Goal: Task Accomplishment & Management: Complete application form

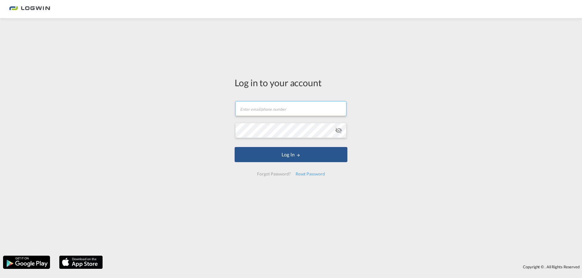
click at [274, 109] on input "text" at bounding box center [290, 108] width 111 height 15
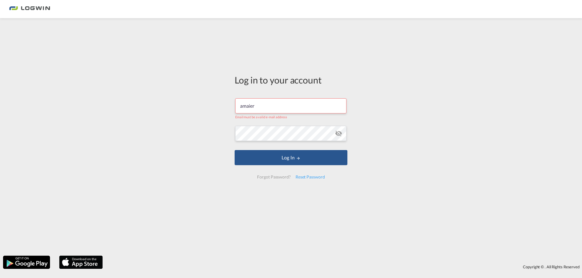
click at [265, 105] on input "amaier" at bounding box center [290, 105] width 111 height 15
type input "a"
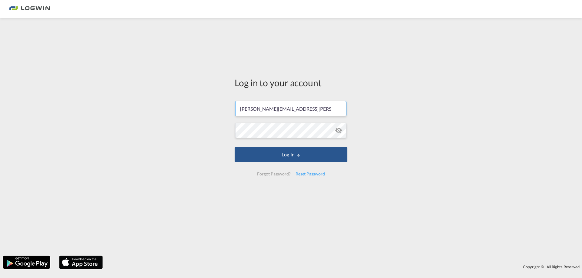
type input "[PERSON_NAME][EMAIL_ADDRESS][PERSON_NAME][DOMAIN_NAME]"
click at [339, 130] on md-icon "icon-eye-off" at bounding box center [338, 130] width 7 height 7
click at [235, 147] on button "Log In" at bounding box center [291, 154] width 113 height 15
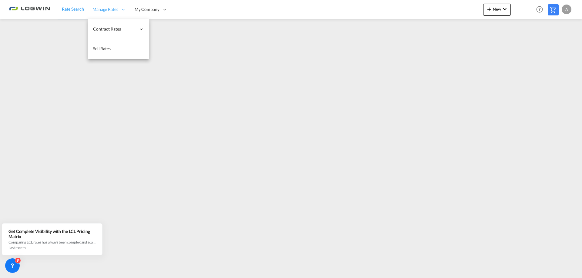
click at [103, 11] on span "Manage Rates" at bounding box center [105, 9] width 26 height 6
click at [160, 30] on span "My Rate Files" at bounding box center [166, 28] width 25 height 5
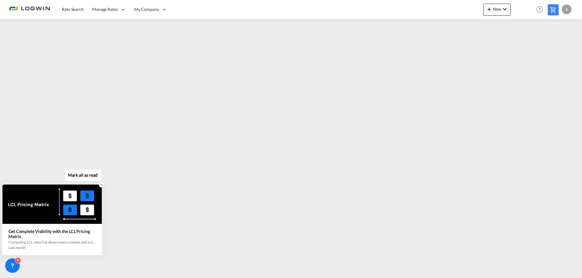
click at [102, 185] on icon at bounding box center [101, 185] width 4 height 4
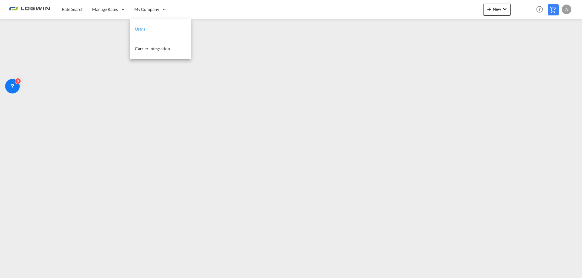
click at [140, 28] on span "Users" at bounding box center [140, 28] width 11 height 5
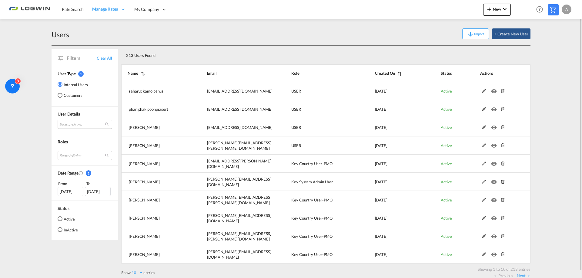
click at [80, 126] on md-select "Search Users [PERSON_NAME] [PERSON_NAME][EMAIL_ADDRESS][DOMAIN_NAME] [PERSON_NA…" at bounding box center [85, 124] width 55 height 9
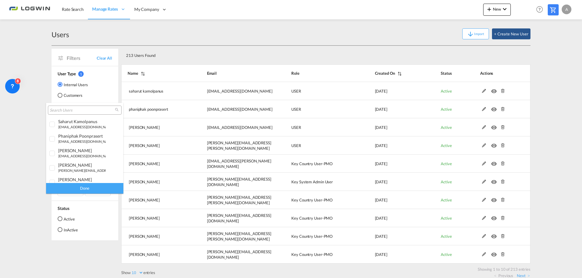
click at [64, 110] on input "search" at bounding box center [82, 110] width 65 height 5
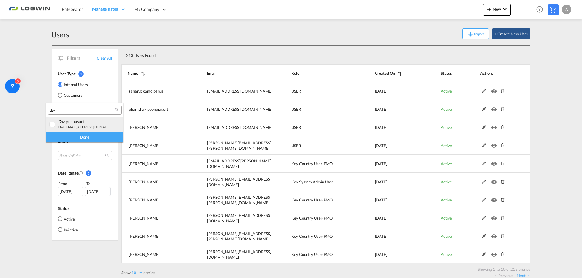
type input "dwi"
click at [73, 127] on small "dwi .[EMAIL_ADDRESS][DOMAIN_NAME]" at bounding box center [89, 127] width 62 height 4
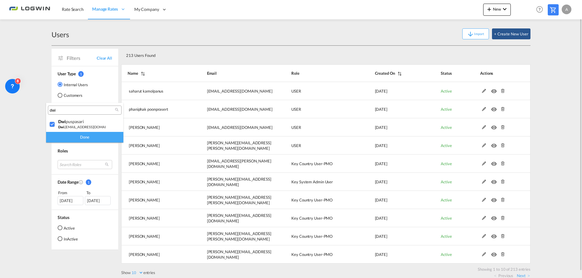
click at [87, 138] on div "Done" at bounding box center [84, 137] width 77 height 11
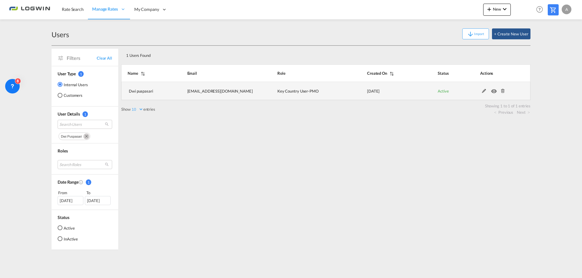
click at [502, 91] on md-icon at bounding box center [503, 91] width 8 height 4
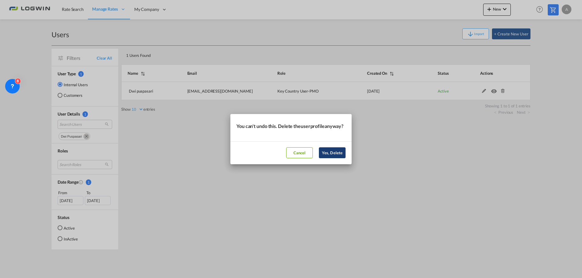
click at [343, 154] on button "Yes, Delete" at bounding box center [332, 153] width 27 height 11
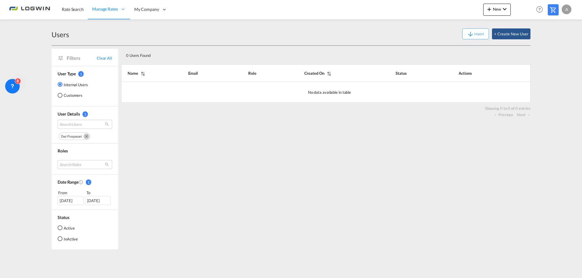
click at [86, 138] on md-icon "Remove" at bounding box center [86, 137] width 6 height 6
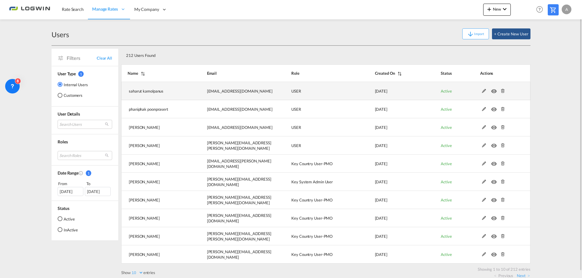
click at [495, 92] on md-icon "icon-eye" at bounding box center [495, 90] width 8 height 4
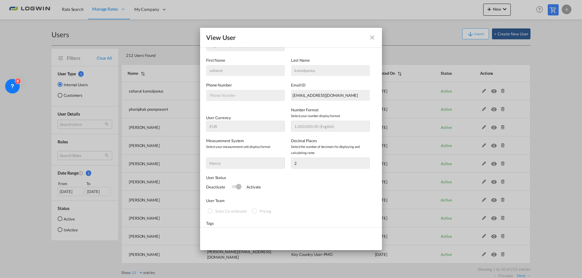
scroll to position [78, 0]
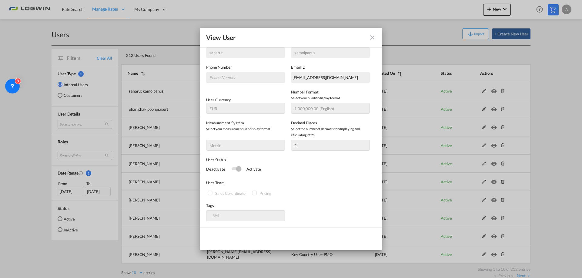
click at [373, 38] on md-icon "icon-close fg-AAA8AD" at bounding box center [371, 37] width 7 height 7
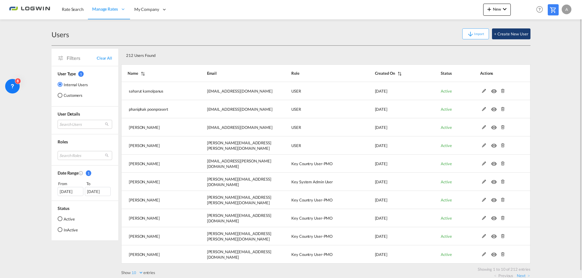
click at [512, 35] on button "+ Create New User" at bounding box center [511, 33] width 38 height 11
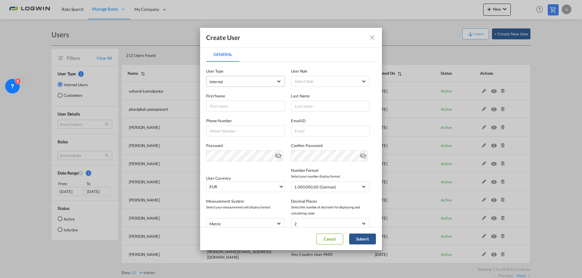
click at [277, 82] on span "company type of user: Internal" at bounding box center [278, 80] width 3 height 3
drag, startPoint x: 252, startPoint y: 83, endPoint x: 290, endPoint y: 77, distance: 38.7
click at [252, 83] on md-option "Internal" at bounding box center [245, 81] width 80 height 15
click at [361, 81] on md-select "Select Role ADMIN GLOBAL Essentials Admin GLOBAL Essentials Manager GLOBAL Esse…" at bounding box center [330, 81] width 79 height 11
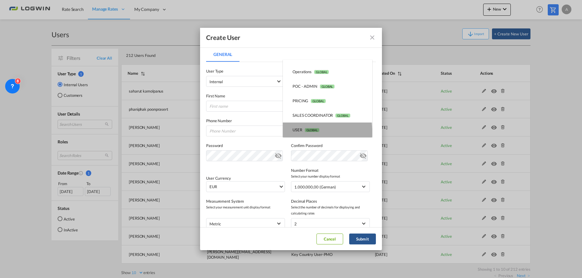
click at [312, 133] on div "USER GLOBAL" at bounding box center [305, 129] width 27 height 5
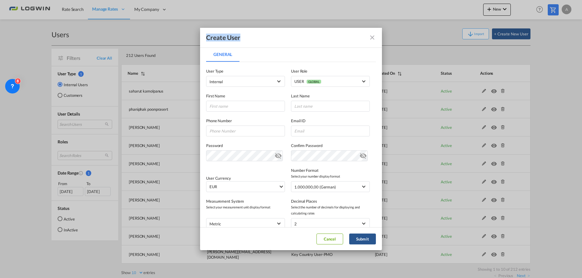
drag, startPoint x: 310, startPoint y: 39, endPoint x: 100, endPoint y: 45, distance: 210.4
click at [97, 46] on div "Create User General General User Type Internal User Role USER GLOBAL First Name…" at bounding box center [291, 139] width 582 height 278
click at [372, 35] on md-icon "icon-close fg-AAA8AD" at bounding box center [371, 37] width 7 height 7
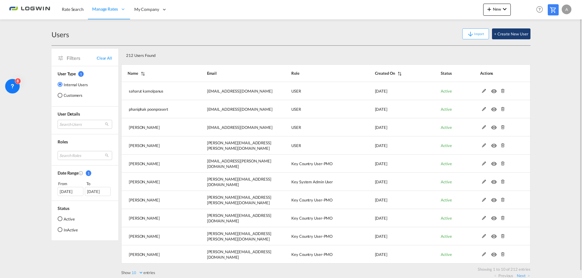
click at [503, 35] on button "+ Create New User" at bounding box center [511, 33] width 38 height 11
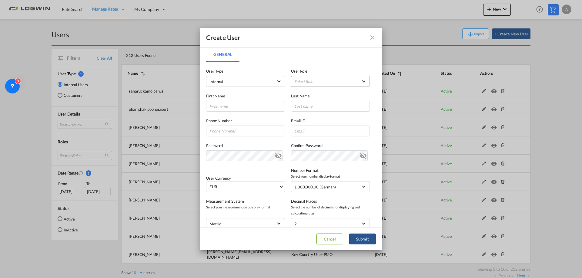
click at [363, 79] on md-select "Select Role ADMIN GLOBAL Essentials Admin GLOBAL Essentials Manager GLOBAL Esse…" at bounding box center [330, 81] width 79 height 11
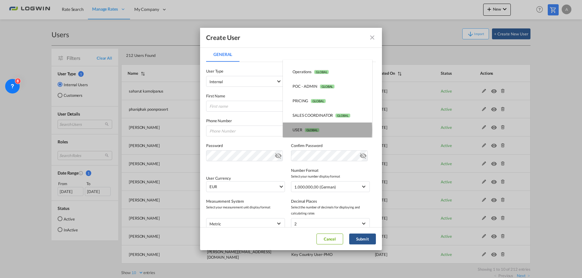
click at [307, 130] on span "GLOBAL" at bounding box center [312, 130] width 15 height 4
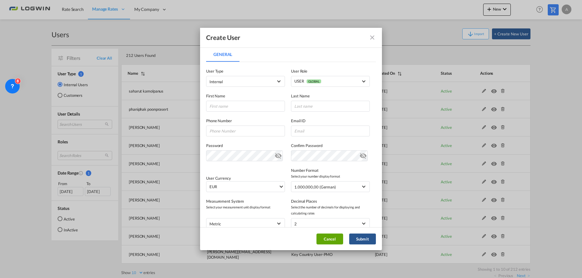
click at [334, 240] on button "Cancel" at bounding box center [329, 239] width 27 height 11
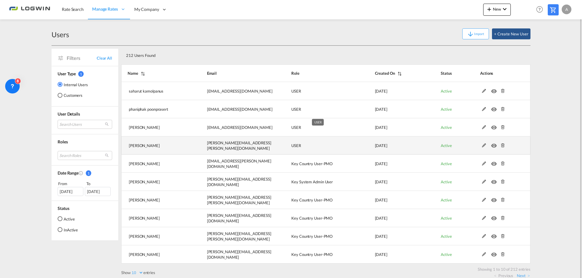
scroll to position [7, 0]
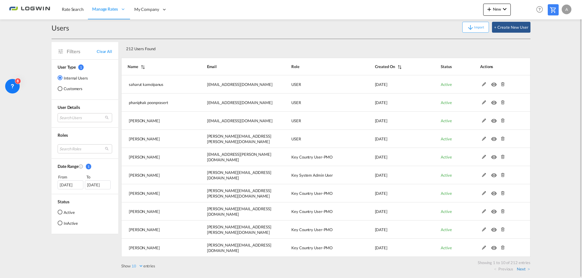
click at [526, 270] on link "Next" at bounding box center [523, 269] width 13 height 5
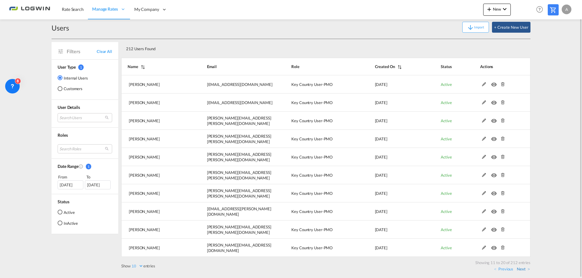
click at [529, 269] on link "Next" at bounding box center [523, 269] width 13 height 5
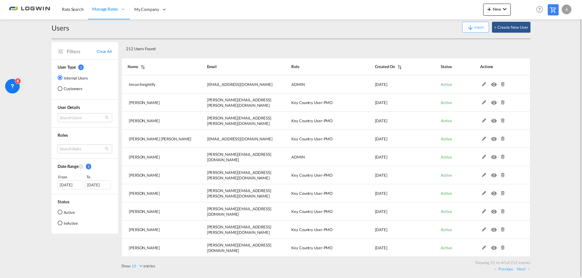
click at [529, 269] on link "Next" at bounding box center [523, 269] width 13 height 5
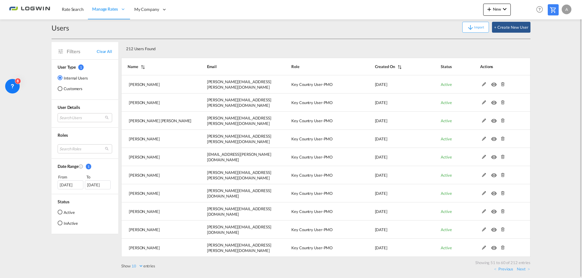
click at [529, 269] on link "Next" at bounding box center [523, 269] width 13 height 5
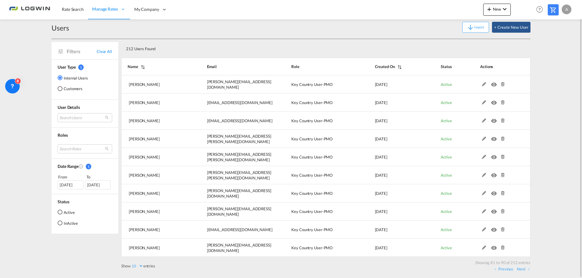
click at [529, 269] on link "Next" at bounding box center [523, 269] width 13 height 5
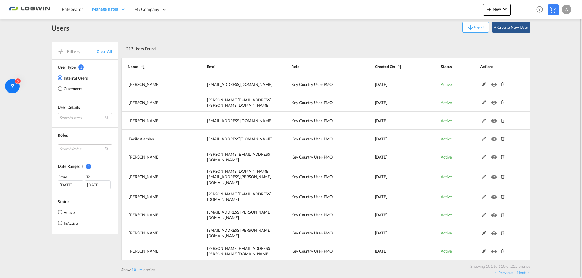
click at [529, 270] on link "Next" at bounding box center [523, 272] width 13 height 5
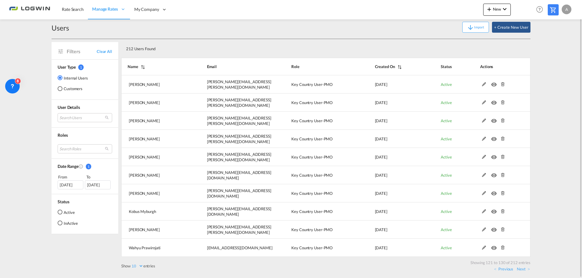
click at [529, 269] on link "Next" at bounding box center [523, 269] width 13 height 5
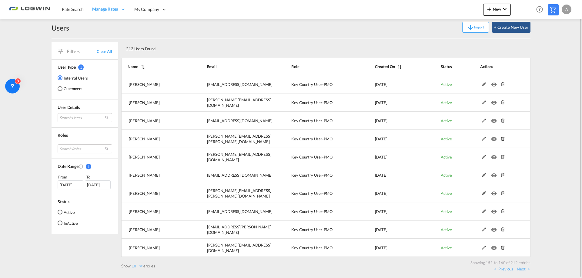
click at [74, 116] on md-select "Search Users" at bounding box center [85, 117] width 55 height 9
click at [64, 103] on input "dwi" at bounding box center [82, 103] width 65 height 5
type input "tyla"
drag, startPoint x: 71, startPoint y: 105, endPoint x: 27, endPoint y: 99, distance: 44.4
click at [27, 99] on body "Rate Search Manage Rates Contract Rates My Rate Files Maintain Rates Single Upd…" at bounding box center [291, 139] width 582 height 278
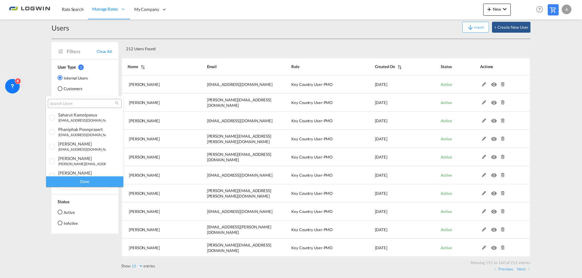
click at [553, 55] on md-backdrop at bounding box center [291, 139] width 582 height 278
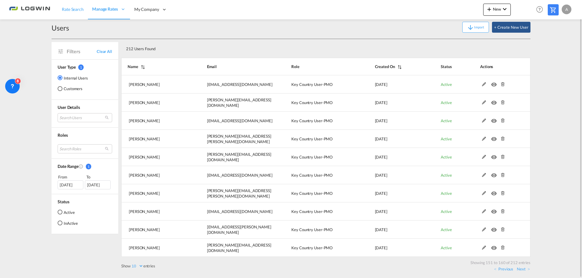
click at [68, 7] on span "Rate Search" at bounding box center [73, 9] width 22 height 5
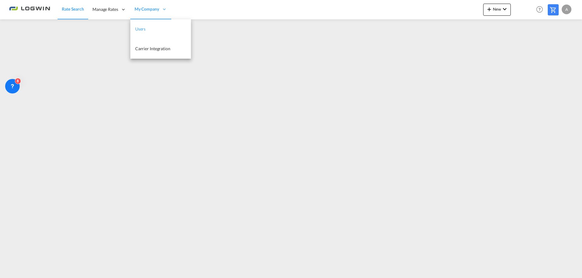
click at [140, 30] on span "Users" at bounding box center [140, 28] width 11 height 5
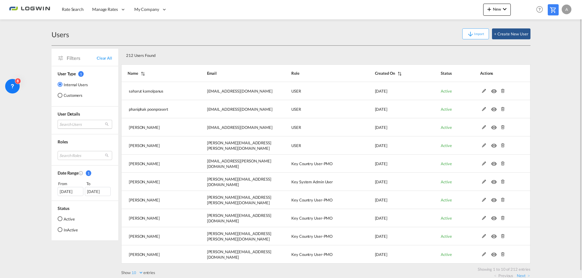
click at [70, 122] on md-select "Search Users [PERSON_NAME] [PERSON_NAME][EMAIL_ADDRESS][DOMAIN_NAME] [PERSON_NA…" at bounding box center [85, 124] width 55 height 9
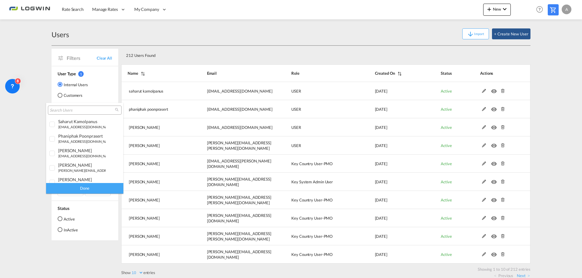
click at [58, 111] on input "search" at bounding box center [82, 110] width 65 height 5
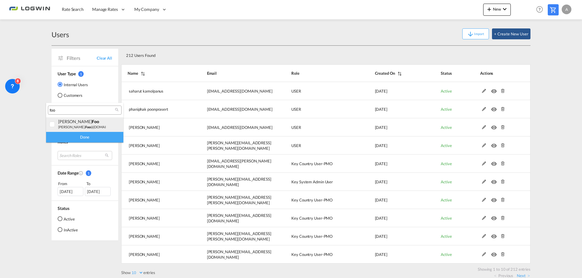
type input "foo"
click at [85, 128] on span "foo" at bounding box center [87, 127] width 5 height 4
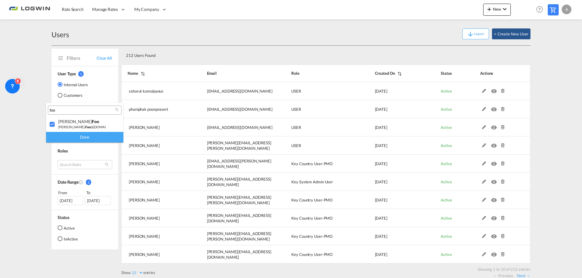
click at [83, 136] on div "Done" at bounding box center [84, 137] width 77 height 11
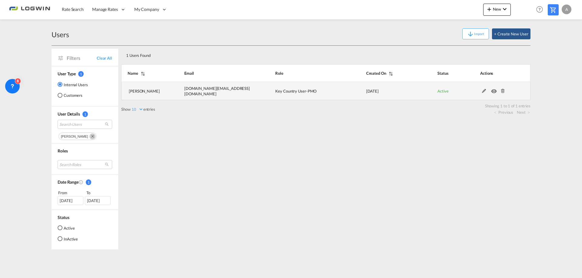
click at [502, 93] on md-icon at bounding box center [503, 91] width 8 height 4
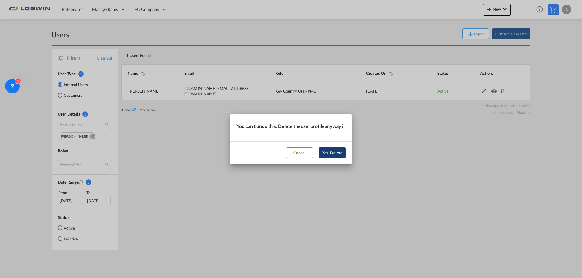
click at [326, 158] on button "Yes, Delete" at bounding box center [332, 153] width 27 height 11
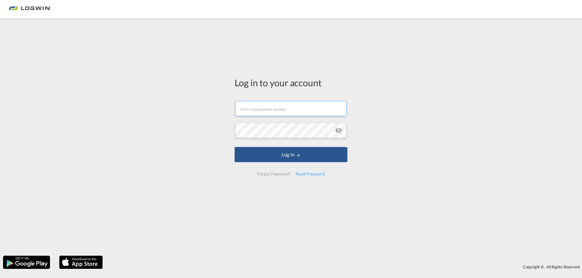
click at [290, 112] on input "text" at bounding box center [290, 108] width 111 height 15
type input "[PERSON_NAME][EMAIL_ADDRESS][PERSON_NAME][DOMAIN_NAME]"
click at [235, 147] on button "Log In" at bounding box center [291, 154] width 113 height 15
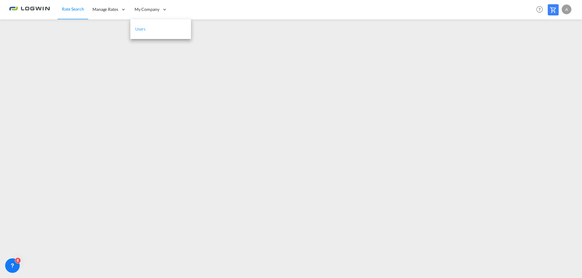
click at [139, 31] on span "Users" at bounding box center [140, 28] width 11 height 5
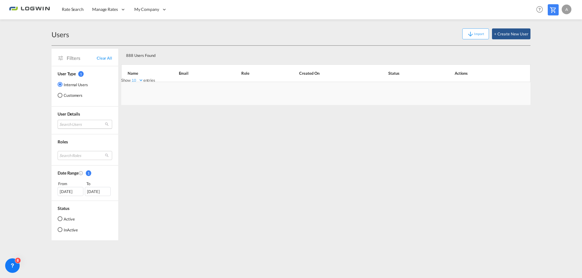
click at [68, 122] on md-select "Search Users jamina Jonack jamina.jonack@logwin-logistics.com asela Fallahilah …" at bounding box center [85, 124] width 55 height 9
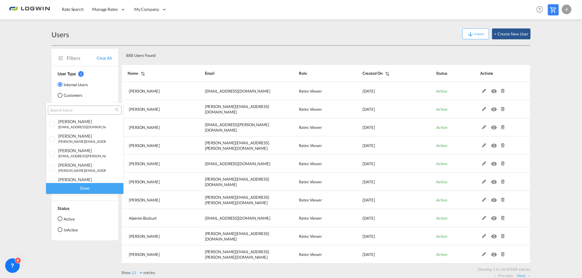
click at [62, 109] on input "search" at bounding box center [82, 110] width 65 height 5
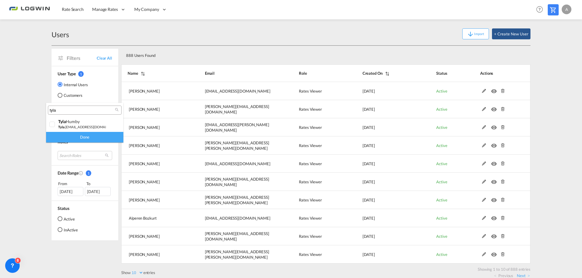
type input "tyla"
click at [99, 138] on div "Done" at bounding box center [84, 137] width 77 height 11
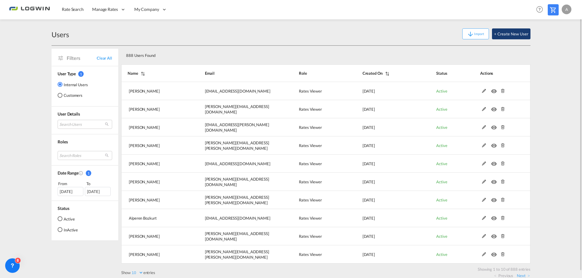
click at [503, 34] on button "+ Create New User" at bounding box center [511, 33] width 38 height 11
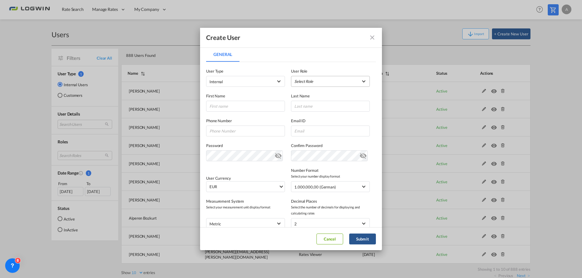
click at [359, 81] on md-select "Select Role ADMIN GLOBAL Essentials Admin GLOBAL Essentials Manager GLOBAL Esse…" at bounding box center [330, 81] width 79 height 11
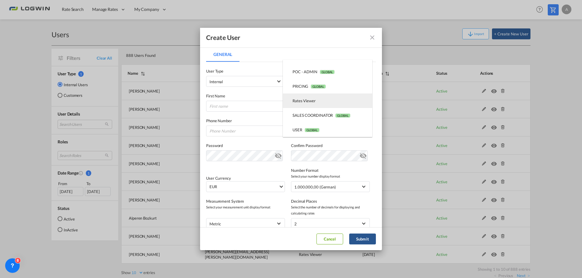
click at [306, 99] on div "Rates Viewer USER_DEFINED" at bounding box center [303, 100] width 23 height 5
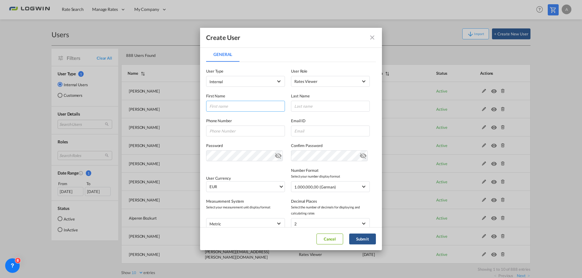
click at [238, 106] on input "General General ..." at bounding box center [245, 106] width 79 height 11
click at [242, 108] on input "General General ..." at bounding box center [245, 106] width 79 height 11
type input "Ayu"
type input "p"
type input "Primoharjo"
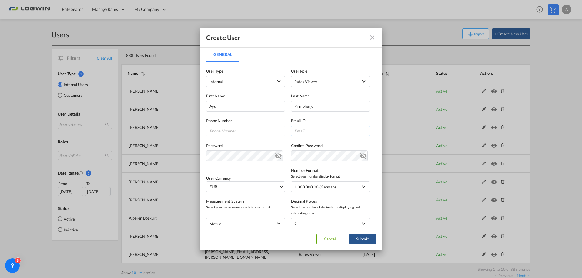
click at [317, 132] on input "General General ..." at bounding box center [330, 131] width 79 height 11
paste input "Ayu.Primoharjo@logwin-logistics.com"
click at [357, 132] on input "Ayu.Primoharjo@logwin-logistics.com" at bounding box center [330, 131] width 79 height 11
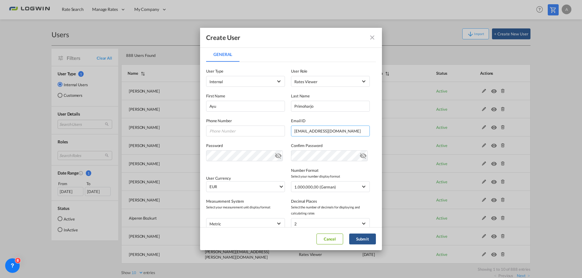
type input "Ayu.Primoharjo@logwin-logistics.com"
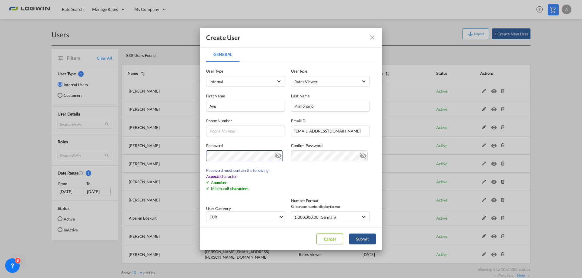
click at [275, 153] on md-icon "icon-eye-off" at bounding box center [278, 154] width 7 height 7
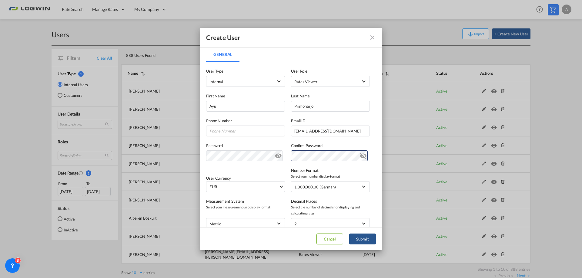
click at [276, 155] on md-icon "icon-eye-off" at bounding box center [278, 154] width 7 height 7
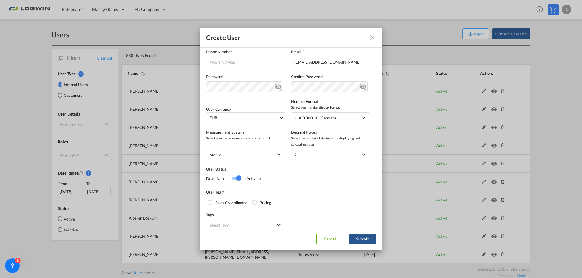
scroll to position [78, 0]
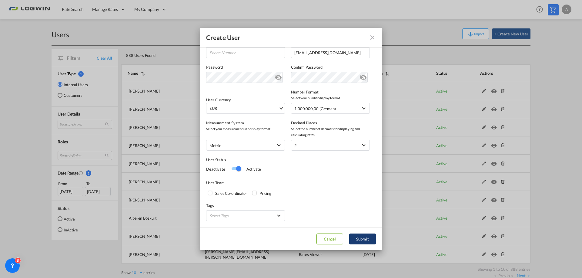
click at [371, 239] on button "Submit" at bounding box center [362, 239] width 27 height 11
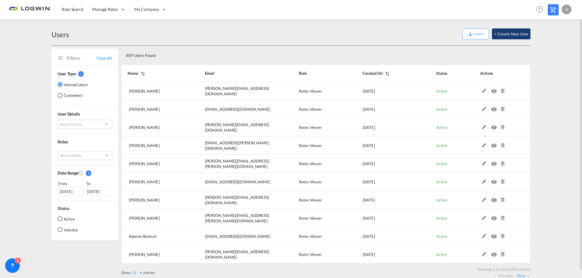
click at [508, 35] on button "+ Create New User" at bounding box center [511, 33] width 38 height 11
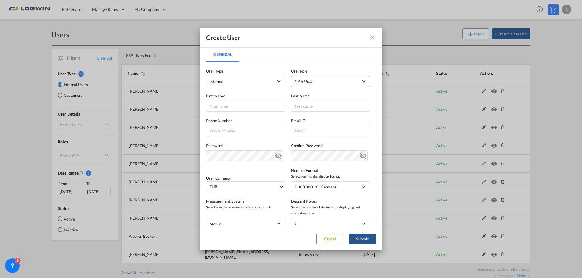
click at [359, 80] on md-select "Select Role ADMIN GLOBAL Essentials Admin GLOBAL Essentials Manager GLOBAL Esse…" at bounding box center [330, 81] width 79 height 11
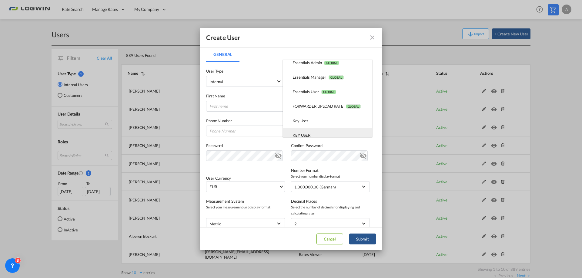
scroll to position [121, 0]
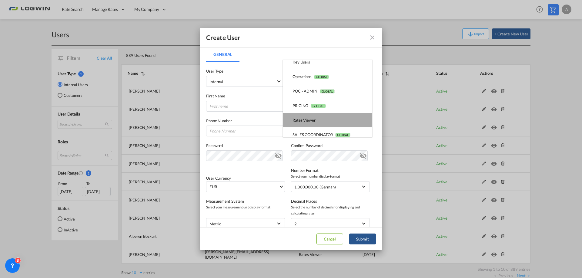
click at [318, 118] on md-option "Rates Viewer USER_DEFINED" at bounding box center [327, 120] width 89 height 15
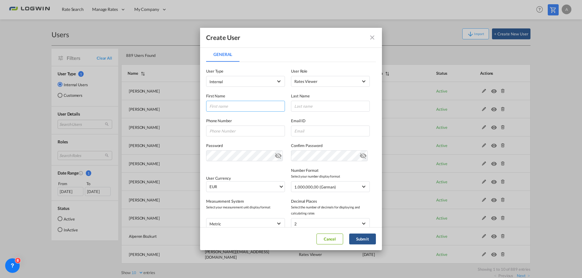
click at [227, 103] on input "General General ..." at bounding box center [245, 106] width 79 height 11
type input "Dwi"
type input "Syahrani"
click at [297, 132] on input "General General ..." at bounding box center [330, 131] width 79 height 11
paste input "Dwi.Syahrani@logwin-logistics.com"
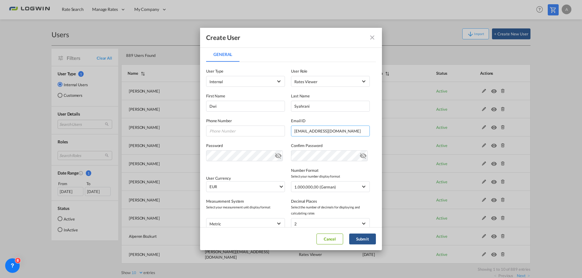
type input "Dwi.Syahrani@logwin-logistics.com"
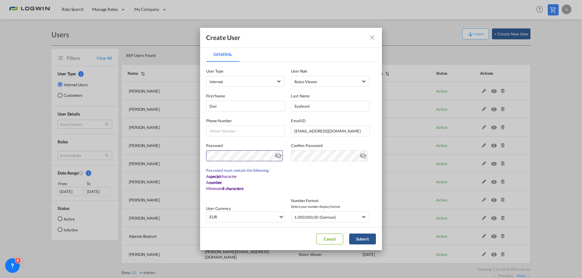
click at [278, 157] on md-icon "icon-eye-off" at bounding box center [278, 154] width 7 height 7
click at [275, 156] on md-icon "icon-eye-off" at bounding box center [278, 154] width 7 height 7
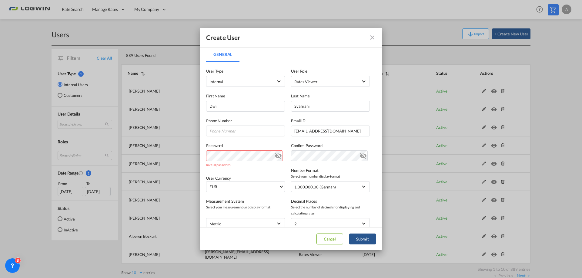
click at [277, 157] on md-icon "icon-eye-off" at bounding box center [278, 154] width 7 height 7
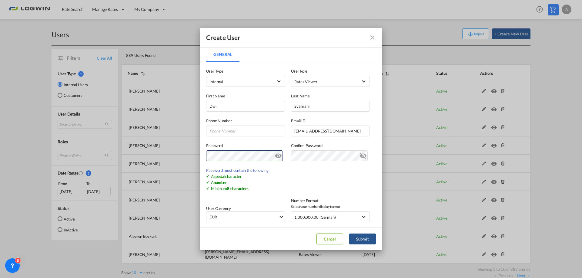
click at [276, 155] on md-icon "icon-eye-off" at bounding box center [278, 154] width 7 height 7
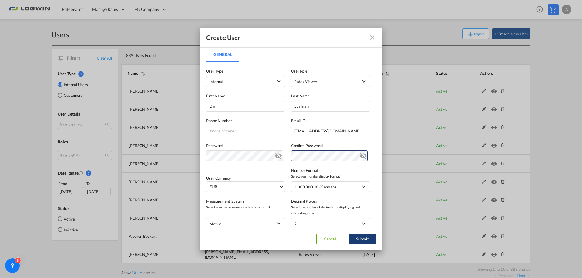
click at [359, 239] on button "Submit" at bounding box center [362, 239] width 27 height 11
